Goal: Find specific page/section: Find specific page/section

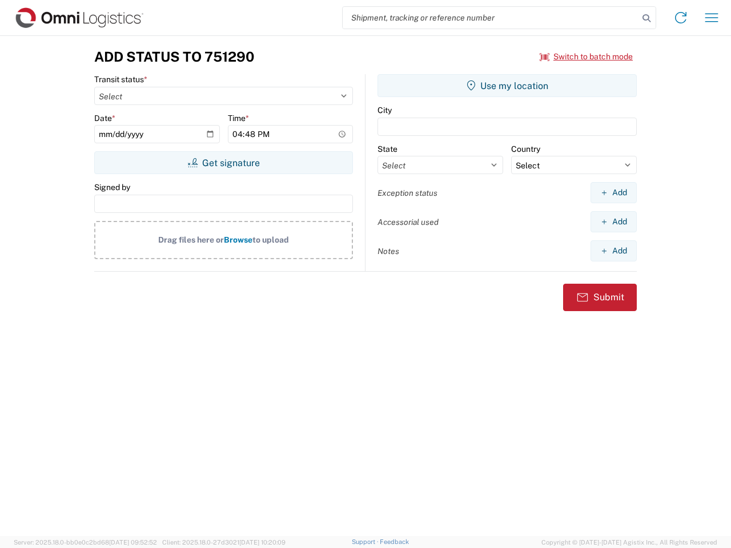
click at [491, 18] on input "search" at bounding box center [491, 18] width 296 height 22
click at [647, 18] on icon at bounding box center [647, 18] width 16 height 16
click at [681, 18] on icon at bounding box center [681, 18] width 18 height 18
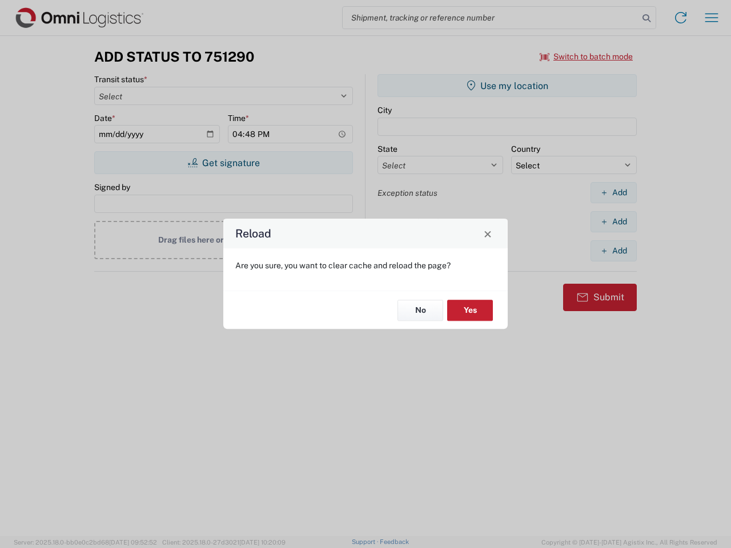
click at [587, 57] on div "Reload Are you sure, you want to clear cache and reload the page? No Yes" at bounding box center [365, 274] width 731 height 548
click at [223, 163] on div "Reload Are you sure, you want to clear cache and reload the page? No Yes" at bounding box center [365, 274] width 731 height 548
click at [507, 86] on div "Reload Are you sure, you want to clear cache and reload the page? No Yes" at bounding box center [365, 274] width 731 height 548
click at [613, 192] on div "Reload Are you sure, you want to clear cache and reload the page? No Yes" at bounding box center [365, 274] width 731 height 548
click at [613, 222] on div "Reload Are you sure, you want to clear cache and reload the page? No Yes" at bounding box center [365, 274] width 731 height 548
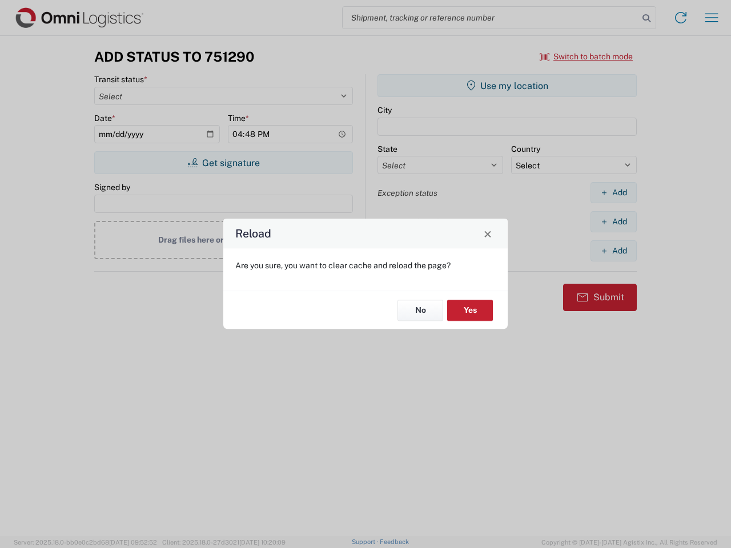
click at [613, 251] on div "Reload Are you sure, you want to clear cache and reload the page? No Yes" at bounding box center [365, 274] width 731 height 548
